Goal: Task Accomplishment & Management: Use online tool/utility

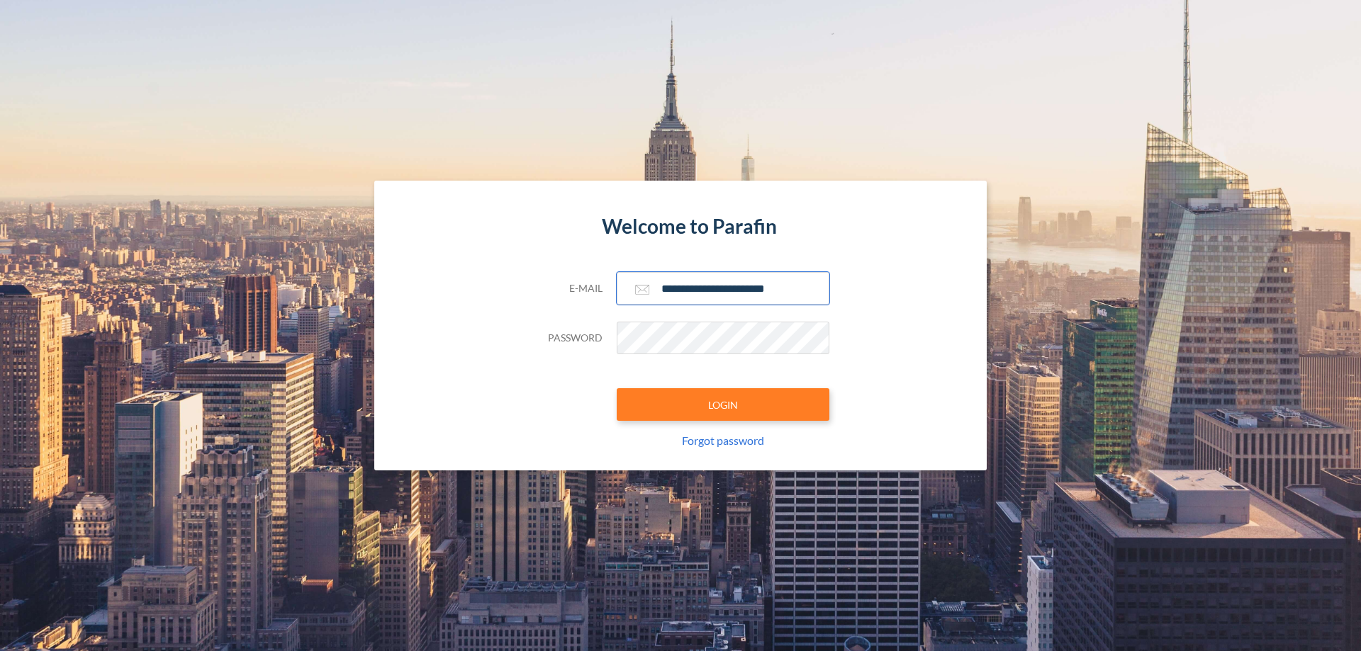
type input "**********"
click at [723, 405] on button "LOGIN" at bounding box center [723, 404] width 213 height 33
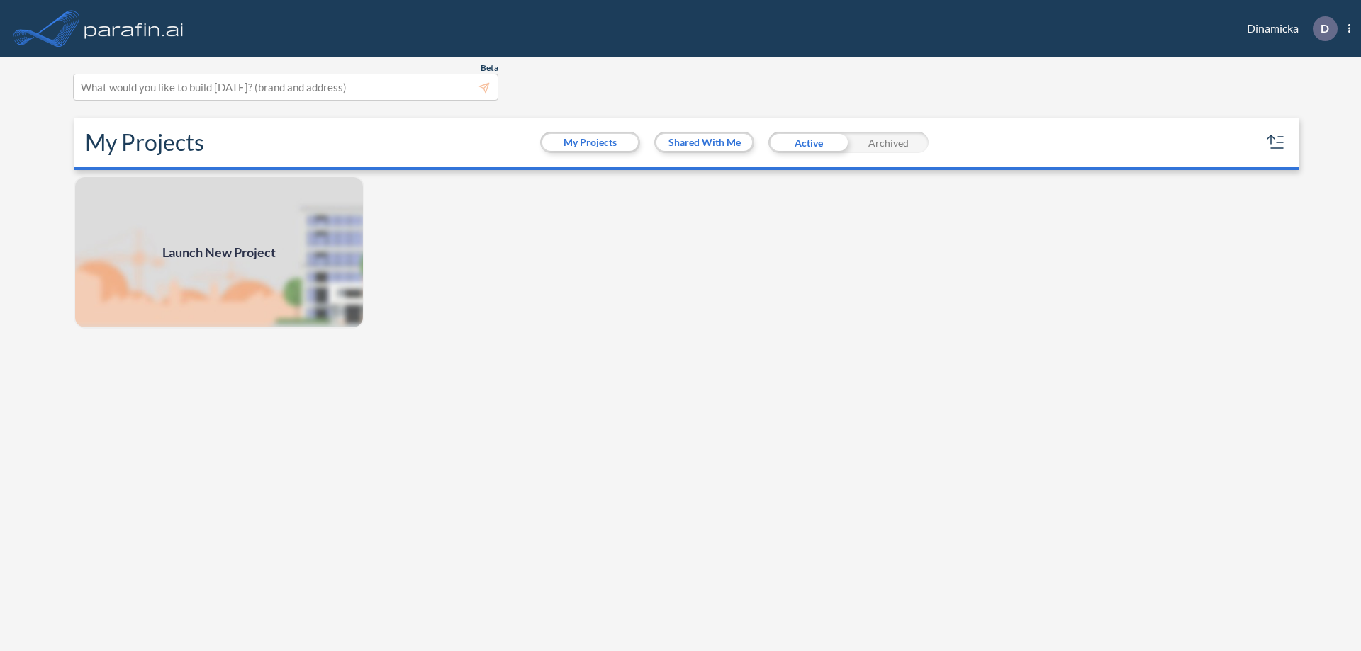
scroll to position [4, 0]
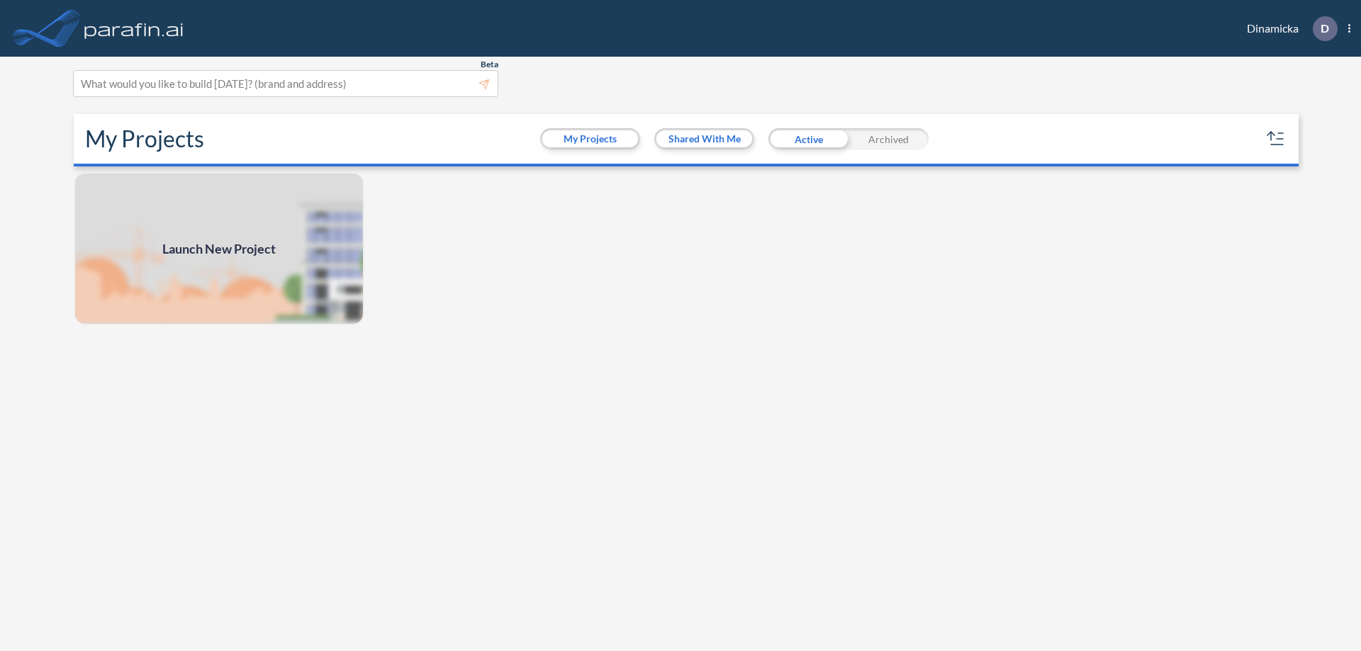
click at [219, 249] on span "Launch New Project" at bounding box center [218, 249] width 113 height 19
